Goal: Check status: Check status

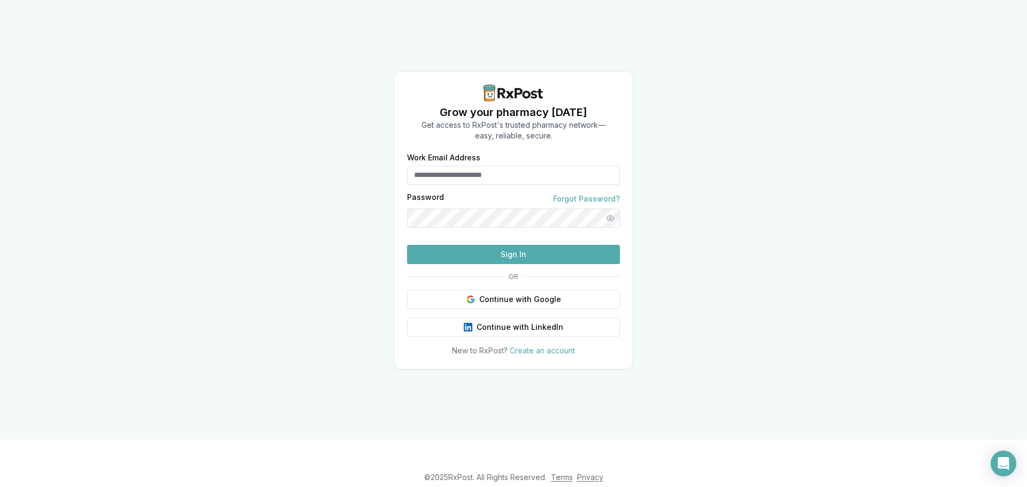
type input "**********"
click at [516, 264] on button "Sign In" at bounding box center [513, 254] width 213 height 19
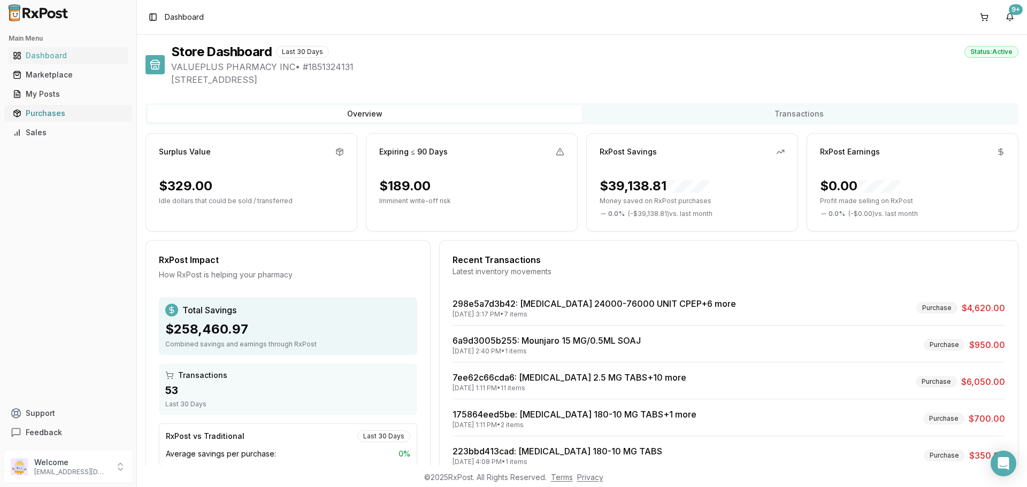
click at [38, 111] on div "Purchases" at bounding box center [68, 113] width 111 height 11
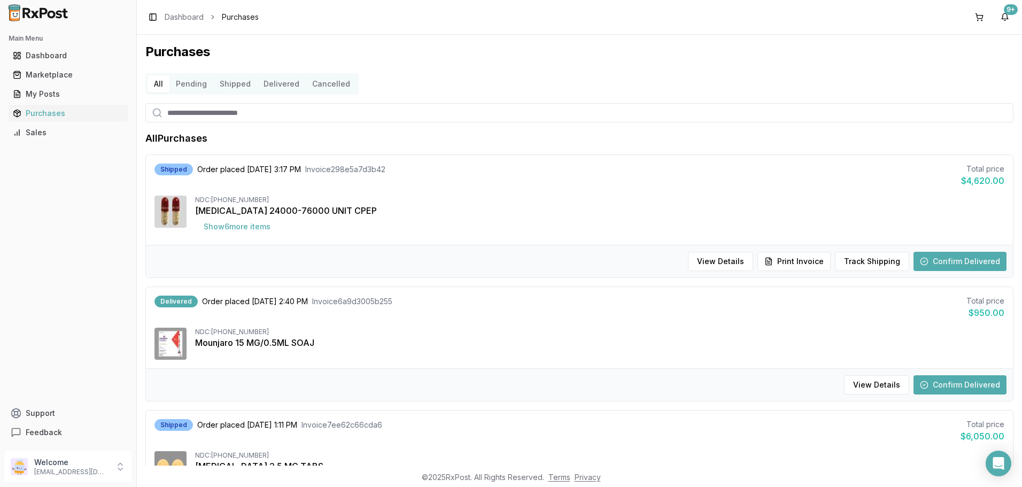
click at [956, 383] on button "Confirm Delivered" at bounding box center [960, 384] width 93 height 19
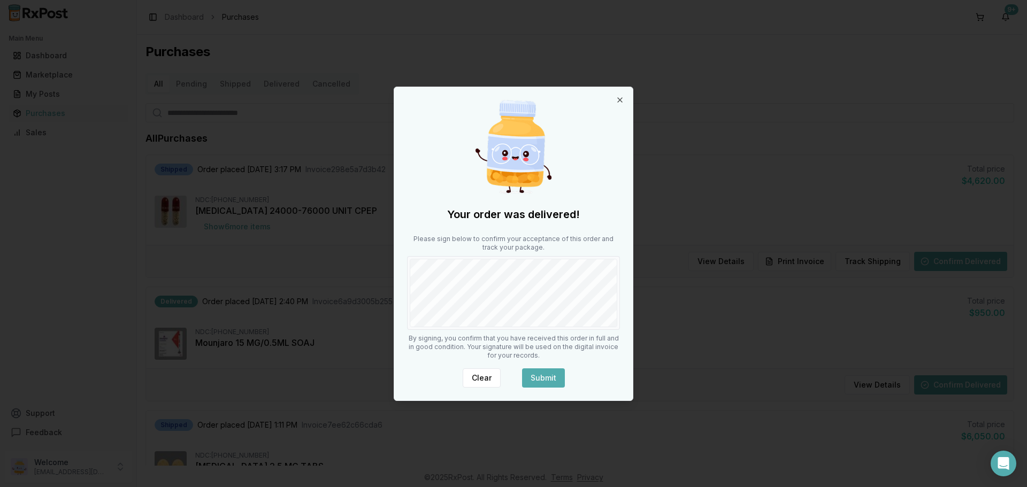
click at [546, 373] on button "Submit" at bounding box center [543, 377] width 43 height 19
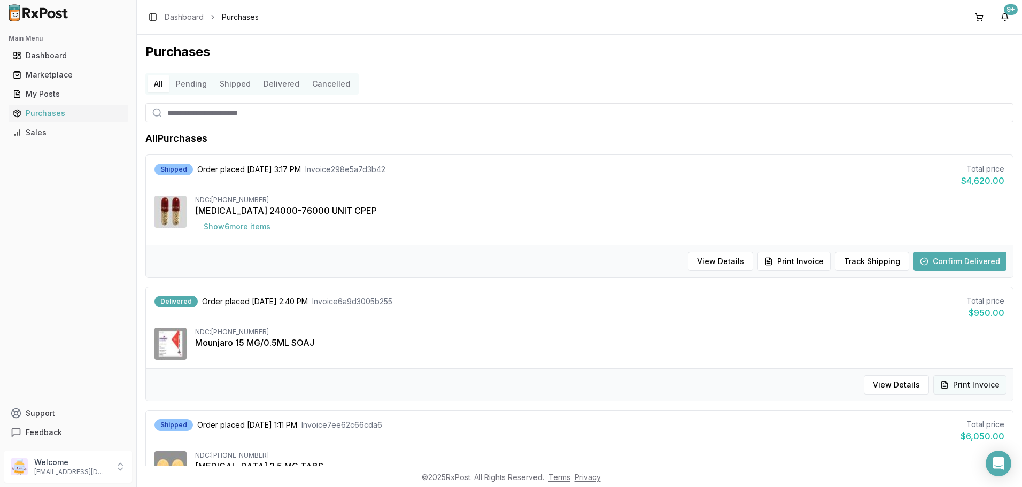
click at [970, 386] on button "Print Invoice" at bounding box center [970, 384] width 73 height 19
